Goal: Information Seeking & Learning: Understand process/instructions

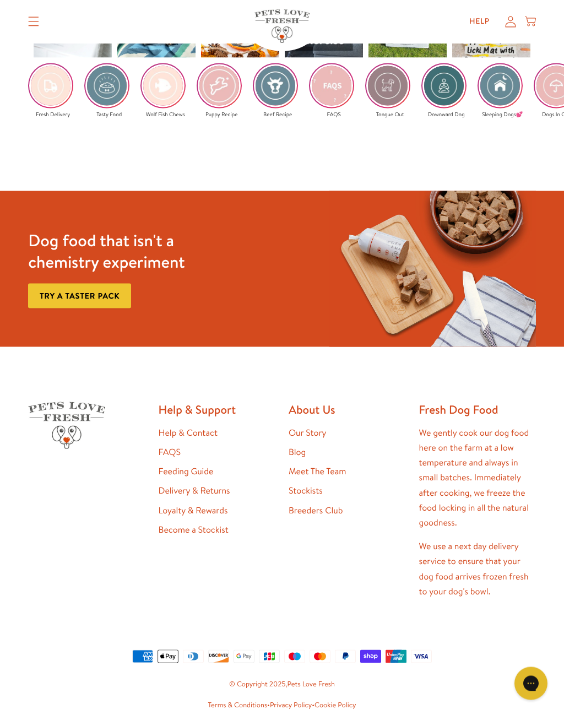
scroll to position [1702, 0]
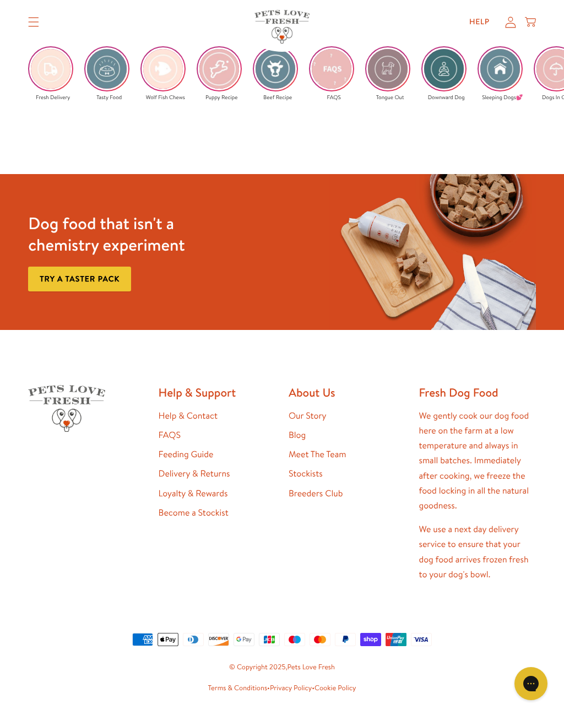
click at [326, 410] on link "Our Story" at bounding box center [308, 416] width 38 height 12
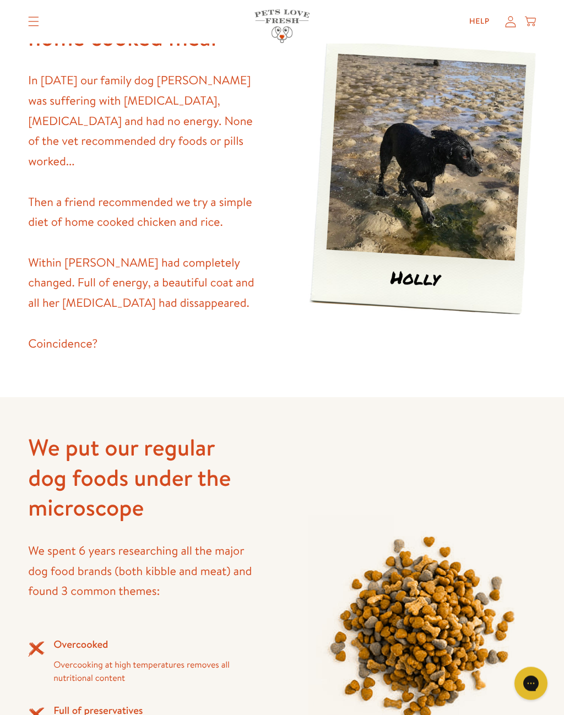
scroll to position [727, 0]
click at [320, 478] on div "We put our regular dog foods under the microscope We spent 6 years researching …" at bounding box center [282, 626] width 508 height 459
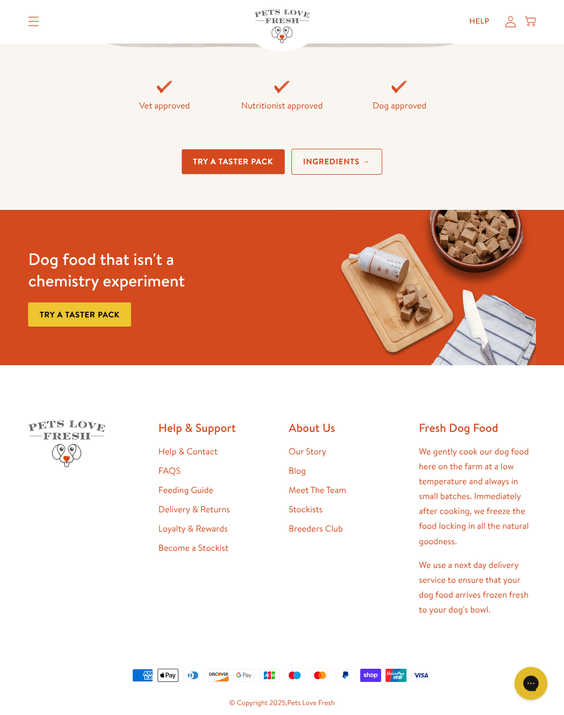
scroll to position [2578, 0]
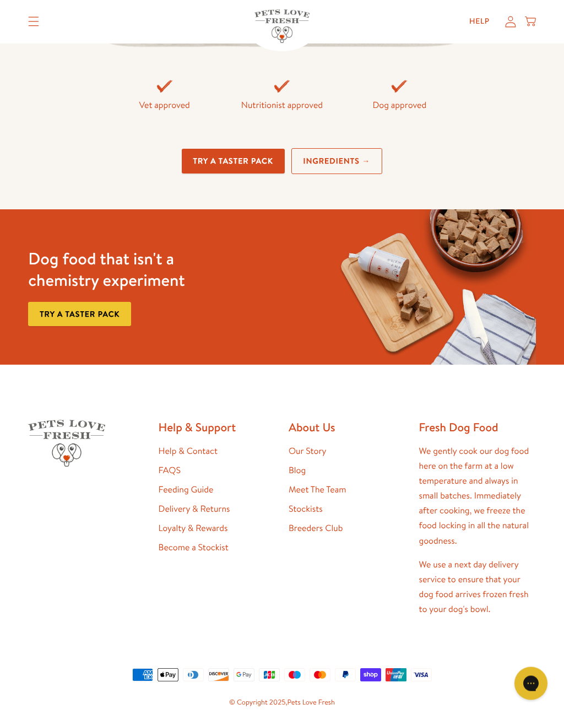
click at [206, 484] on link "Feeding Guide" at bounding box center [186, 490] width 55 height 12
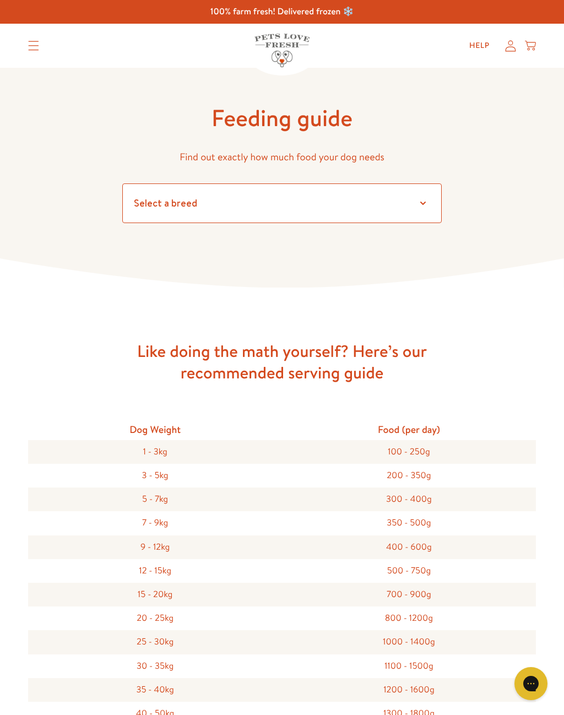
click at [421, 204] on select "Select a breed Affenpinscher Afghan hound Airedale terrier Akita Alaskan Malamu…" at bounding box center [282, 203] width 320 height 40
select select "6"
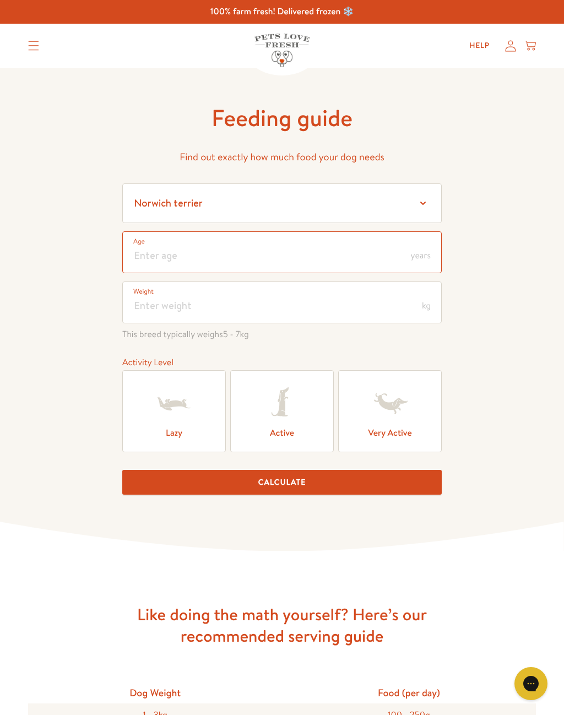
click at [214, 250] on input "number" at bounding box center [282, 252] width 320 height 42
type input "9"
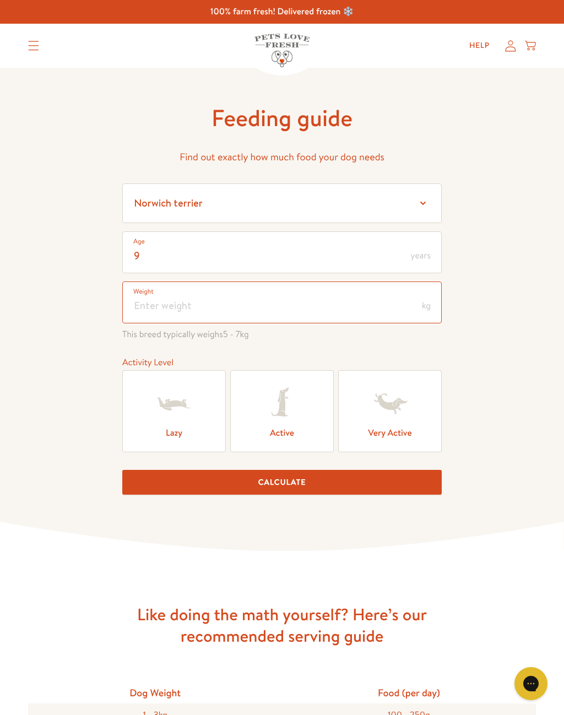
click at [420, 303] on input "number" at bounding box center [282, 303] width 320 height 42
type input "9"
click at [182, 426] on icon at bounding box center [174, 404] width 44 height 44
click at [0, 0] on input "Lazy" at bounding box center [0, 0] width 0 height 0
click at [306, 489] on button "Calculate" at bounding box center [282, 482] width 320 height 25
